Goal: Information Seeking & Learning: Find specific fact

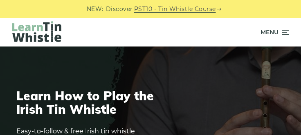
click at [283, 31] on icon at bounding box center [284, 32] width 8 height 10
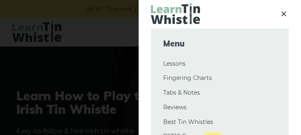
click at [194, 92] on link "Tabs & Notes" at bounding box center [219, 93] width 113 height 10
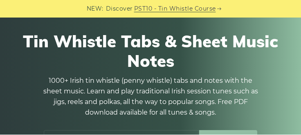
scroll to position [38, 0]
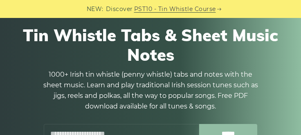
click at [106, 129] on input "text" at bounding box center [121, 133] width 155 height 19
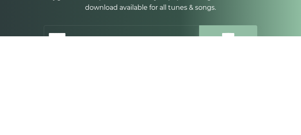
type input "**********"
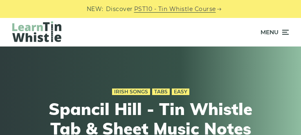
scroll to position [109, 0]
